Goal: Submit feedback/report problem: Submit feedback/report problem

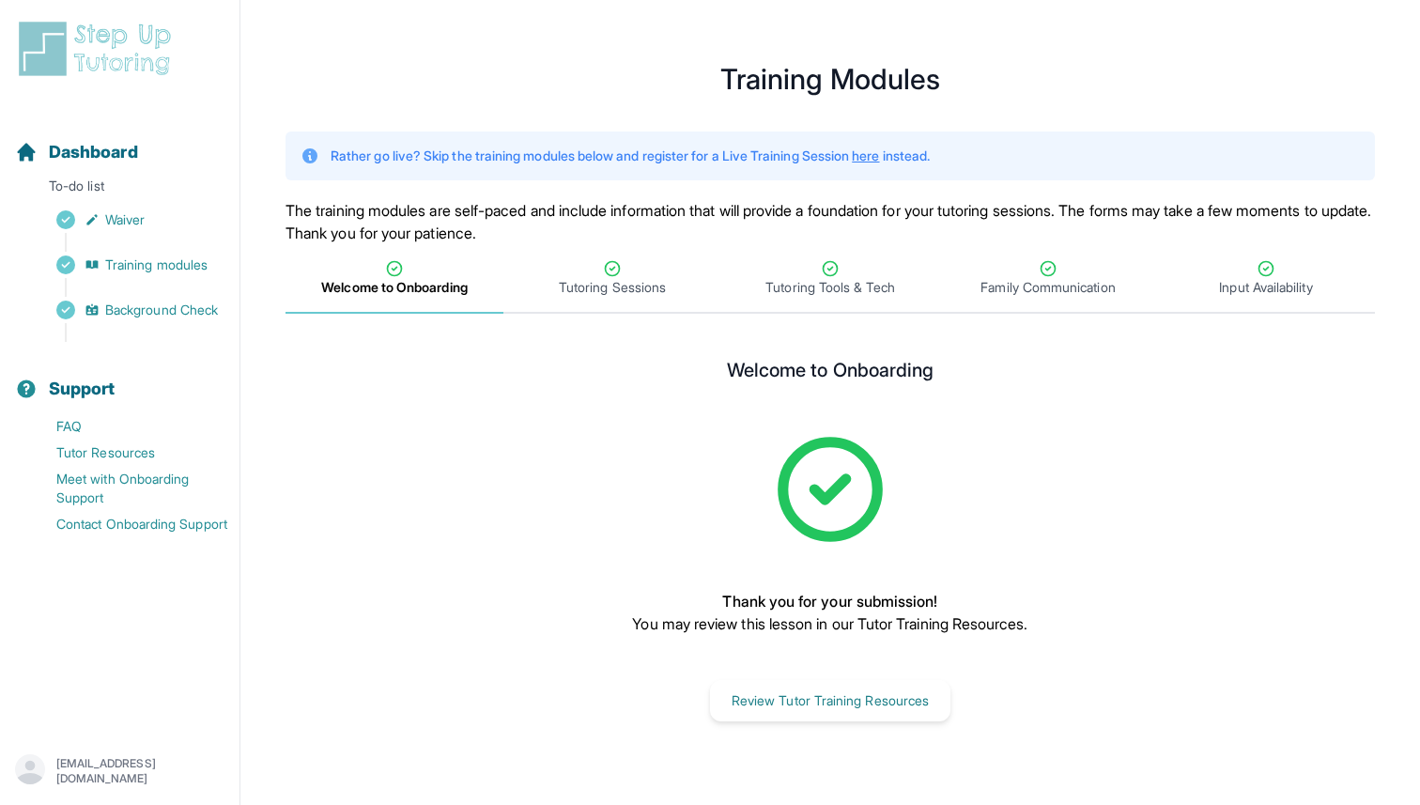
click at [71, 48] on img at bounding box center [98, 49] width 167 height 60
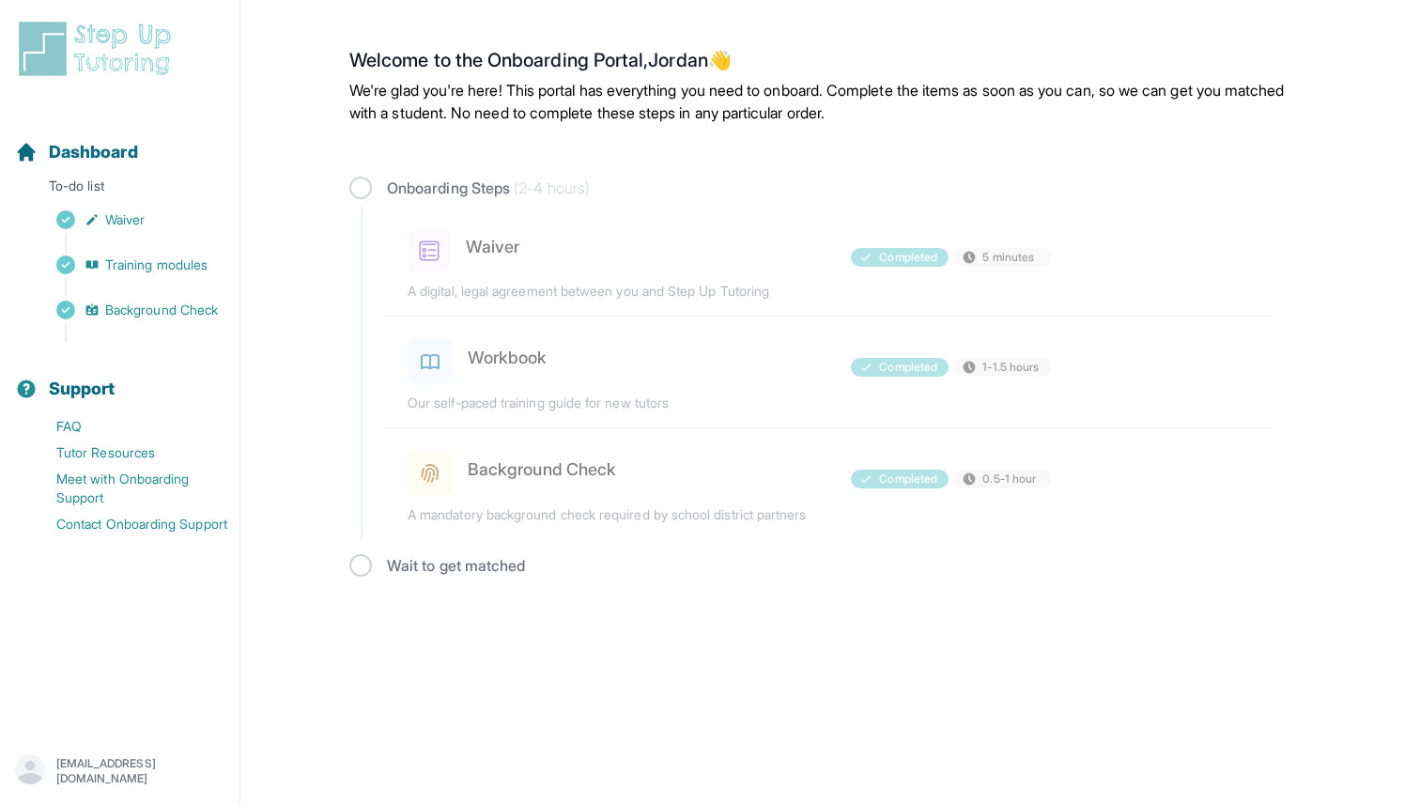
click at [95, 769] on p "819867@gmail.com" at bounding box center [140, 771] width 168 height 30
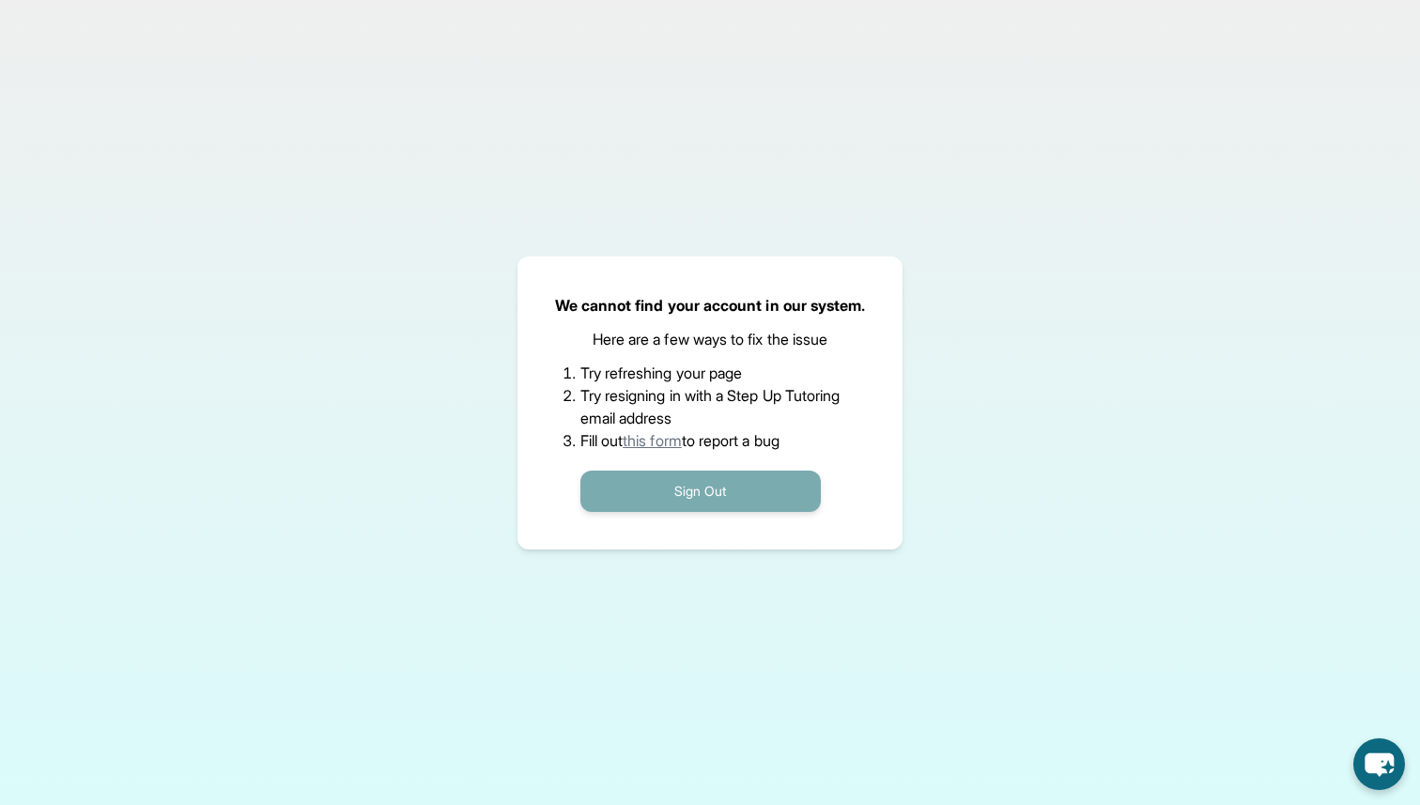
click at [766, 493] on button "Sign Out" at bounding box center [700, 490] width 240 height 41
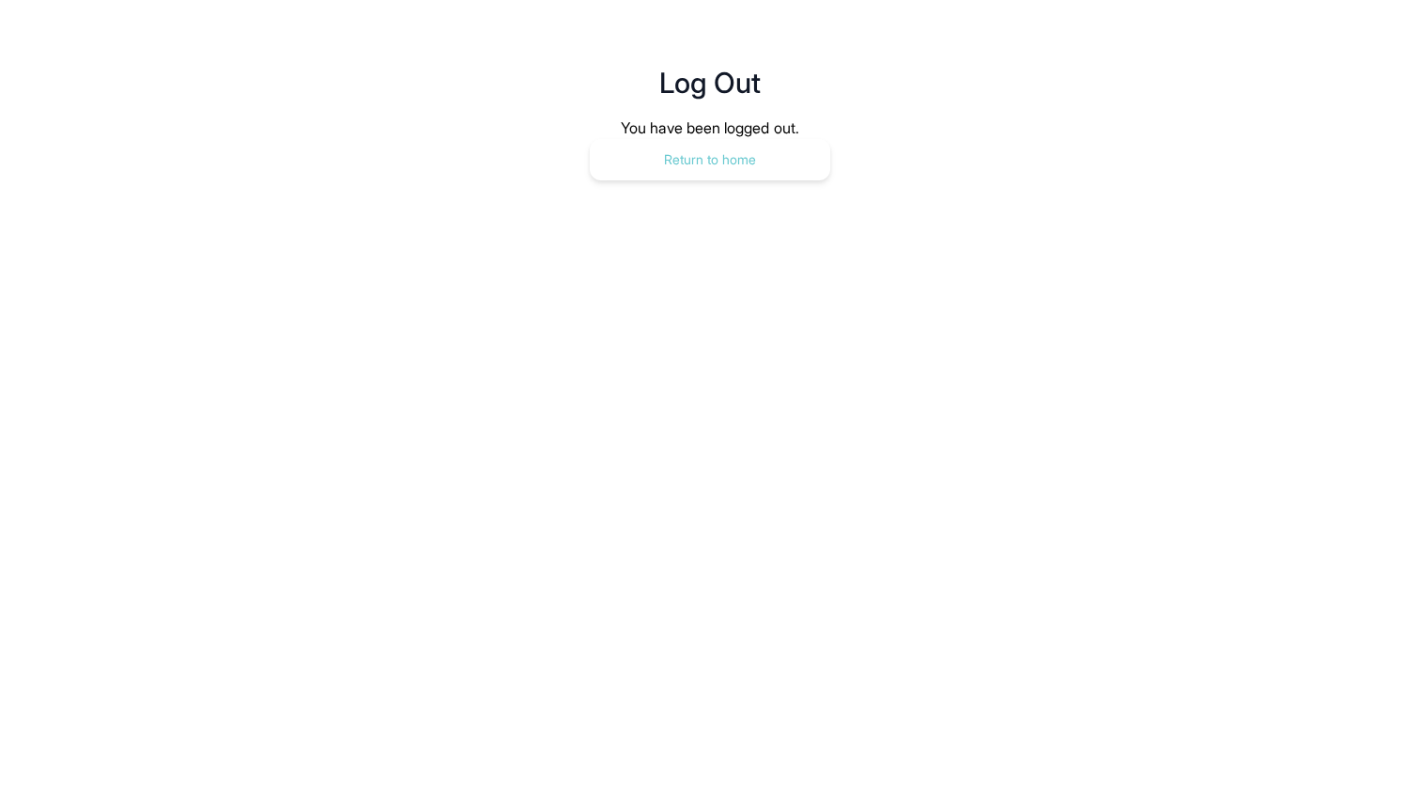
click at [743, 148] on button "Return to home" at bounding box center [710, 159] width 240 height 41
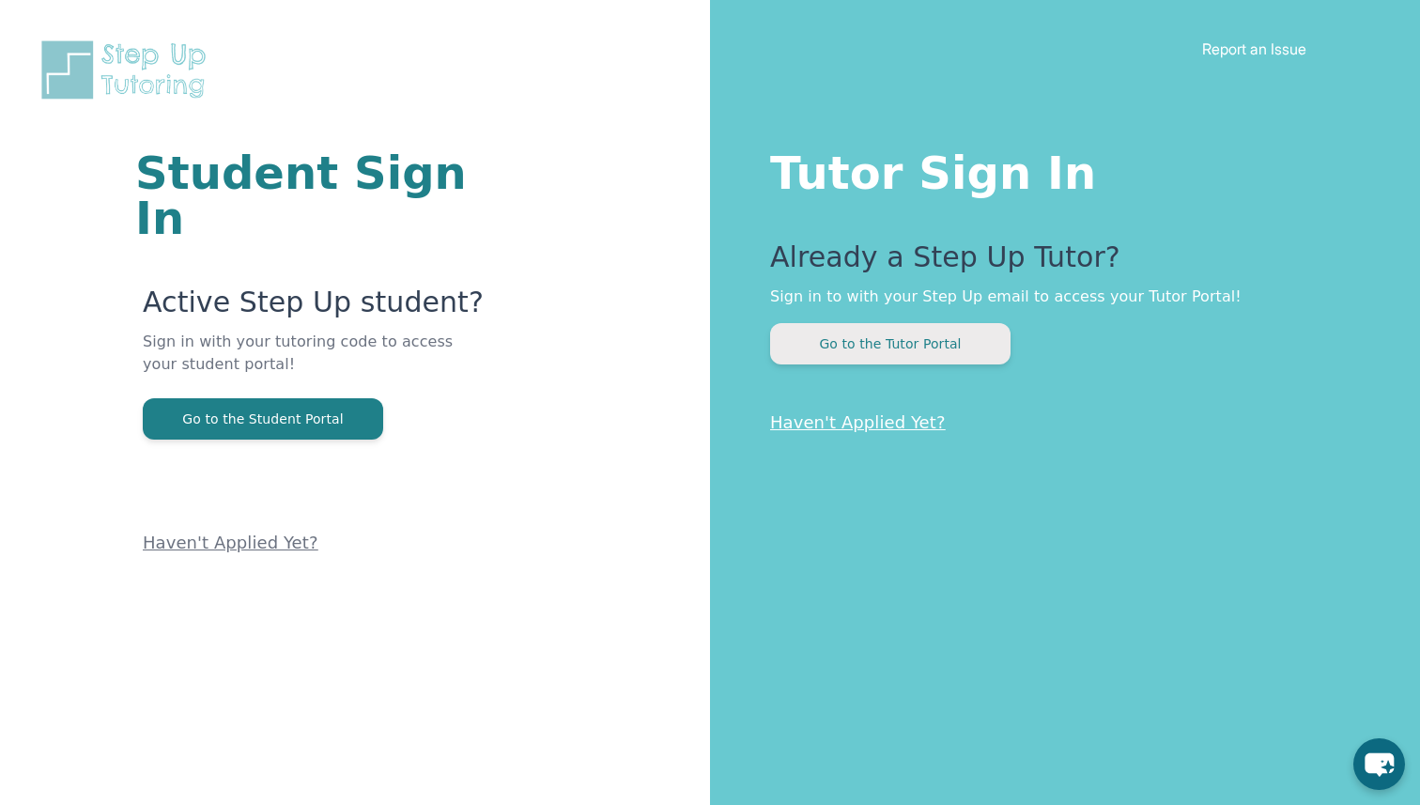
click at [958, 347] on button "Go to the Tutor Portal" at bounding box center [890, 343] width 240 height 41
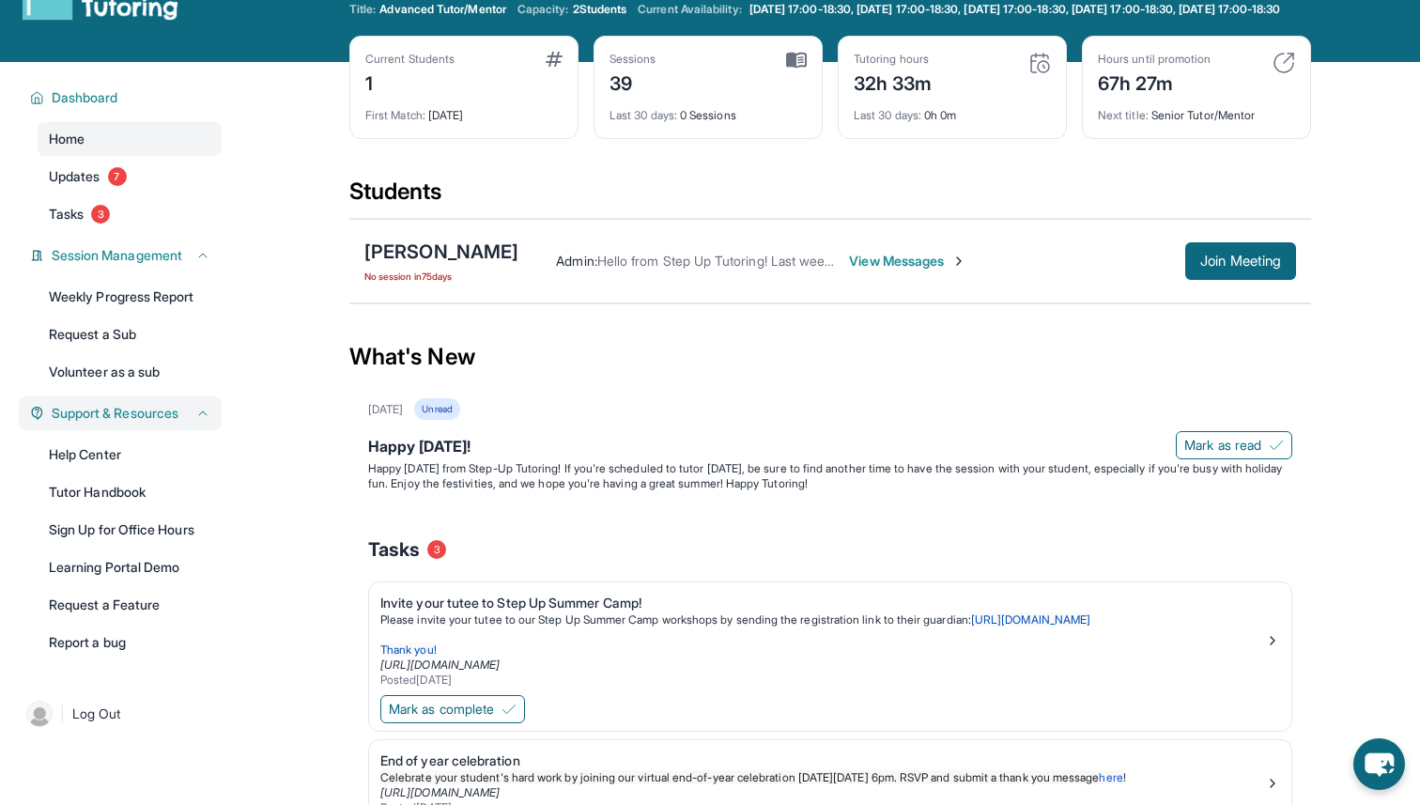
scroll to position [62, 0]
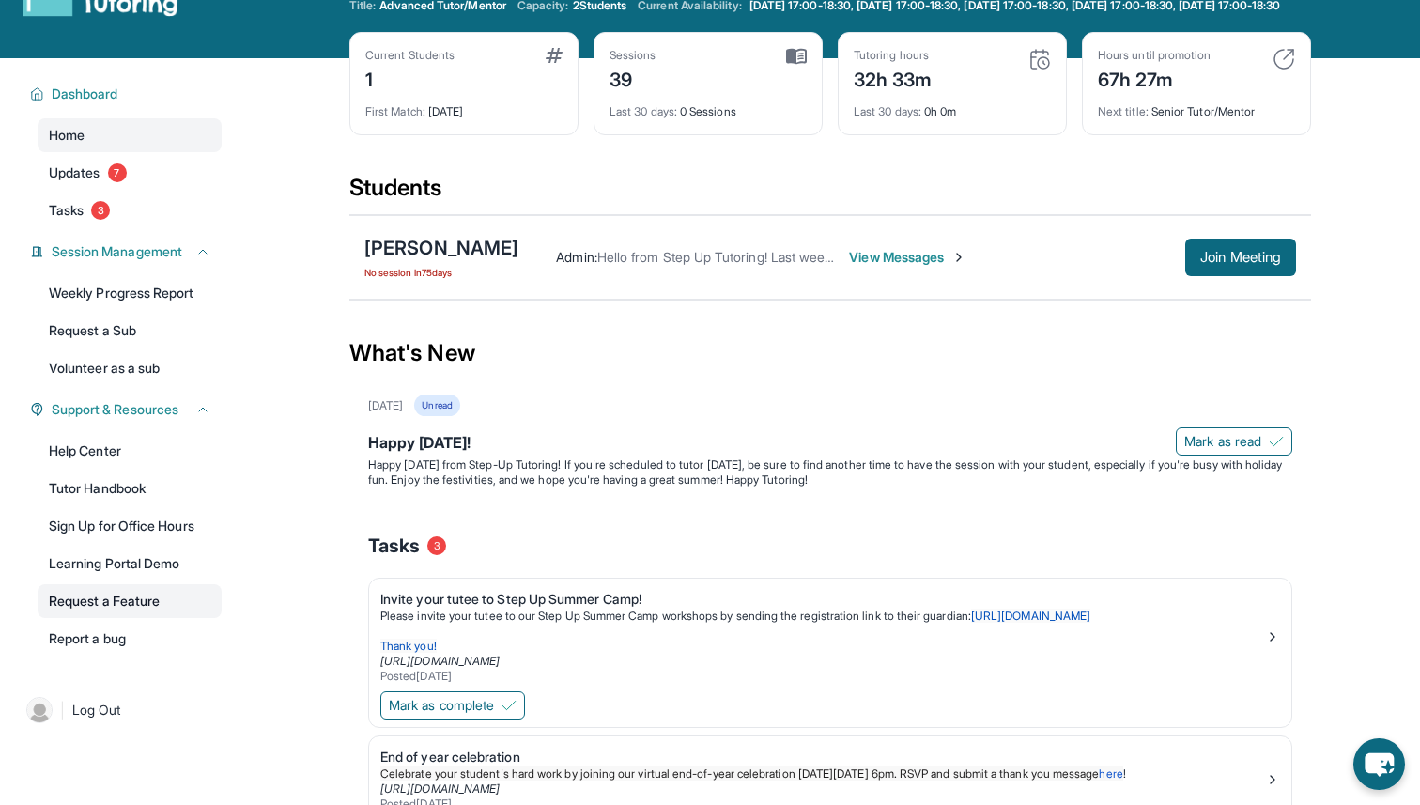
click at [144, 614] on link "Request a Feature" at bounding box center [130, 601] width 184 height 34
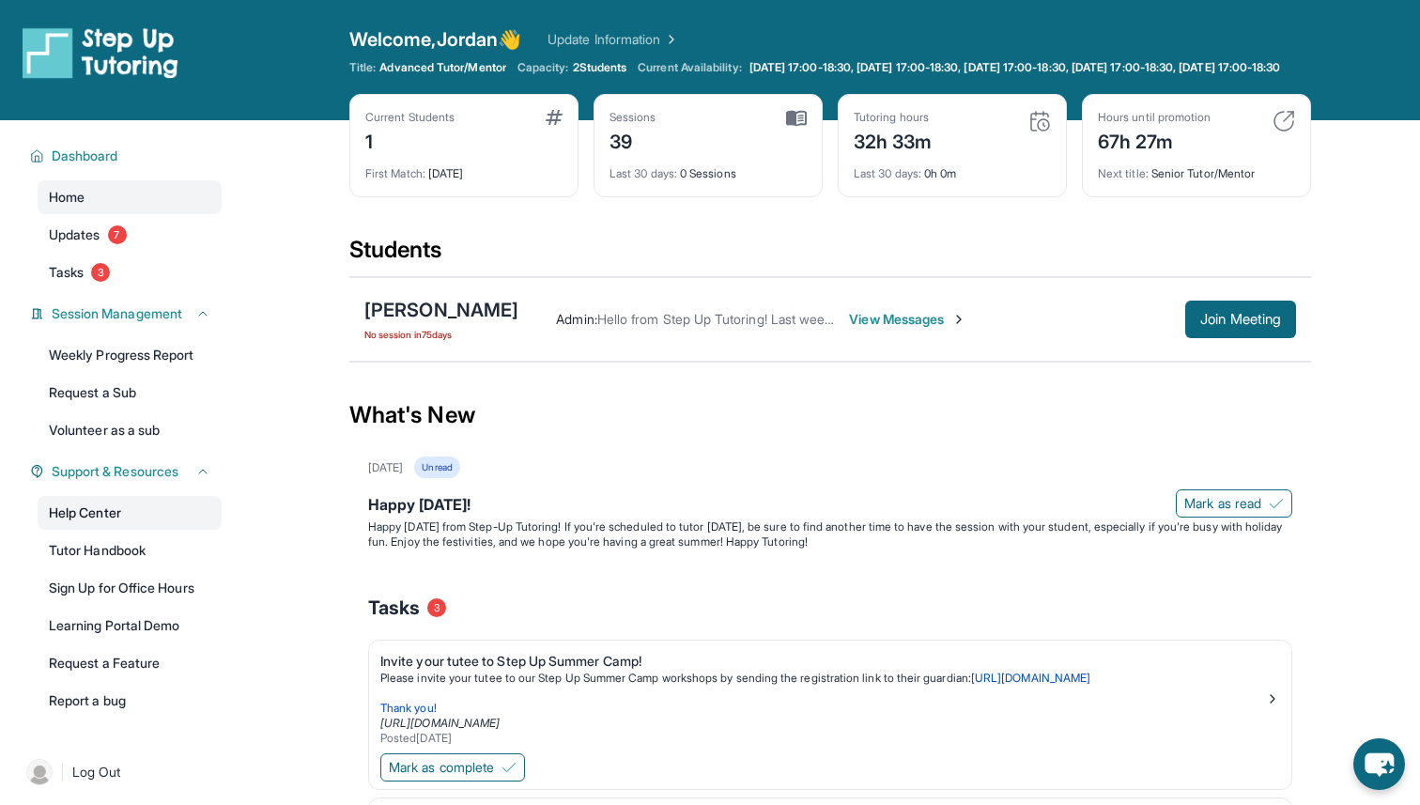
click at [103, 530] on link "Help Center" at bounding box center [130, 513] width 184 height 34
